Goal: Find specific page/section: Find specific page/section

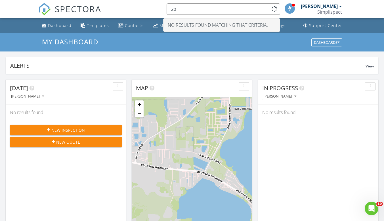
type input "2"
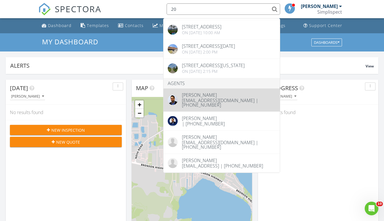
scroll to position [7, 0]
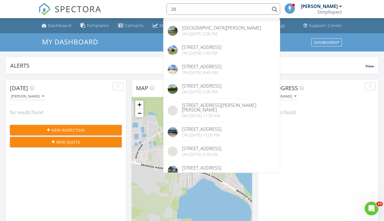
type input "2"
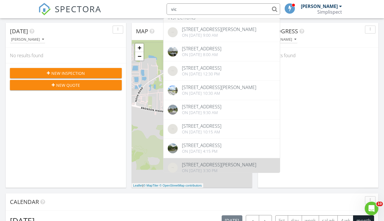
scroll to position [0, 0]
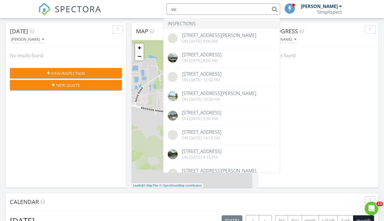
click at [329, 112] on div "In Progress [PERSON_NAME] No results found" at bounding box center [318, 105] width 120 height 165
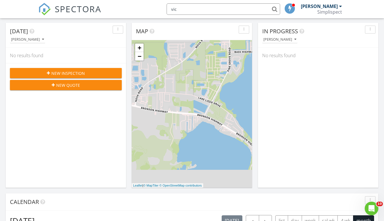
click at [191, 9] on input "vic" at bounding box center [224, 8] width 114 height 11
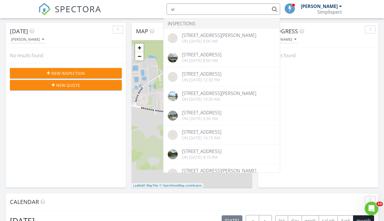
type input "v"
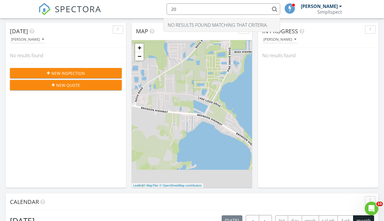
type input "2"
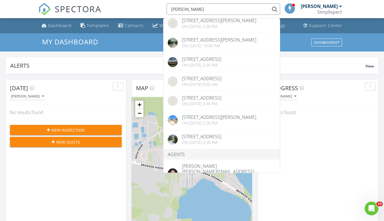
type input "[PERSON_NAME]"
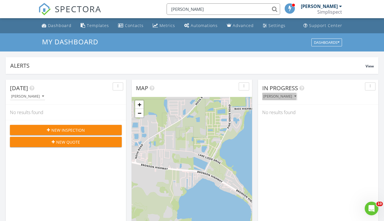
click at [293, 96] on div "[PERSON_NAME]" at bounding box center [280, 96] width 33 height 4
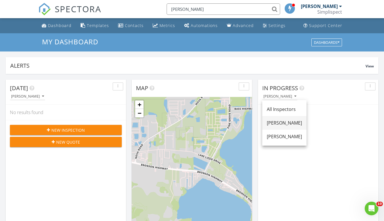
click at [289, 120] on div "[PERSON_NAME]" at bounding box center [284, 122] width 35 height 7
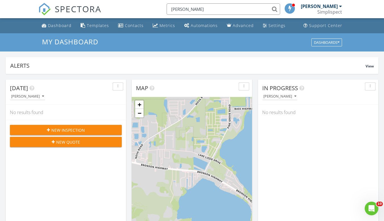
drag, startPoint x: 166, startPoint y: 25, endPoint x: 159, endPoint y: 39, distance: 16.4
click at [166, 25] on div "Metrics" at bounding box center [168, 25] width 16 height 5
